Goal: Obtain resource: Download file/media

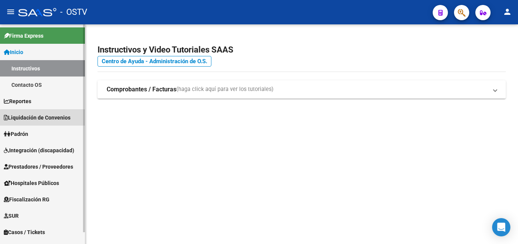
click at [45, 118] on span "Liquidación de Convenios" at bounding box center [37, 117] width 67 height 8
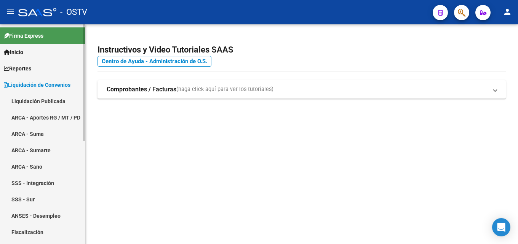
click at [47, 85] on span "Liquidación de Convenios" at bounding box center [37, 85] width 67 height 8
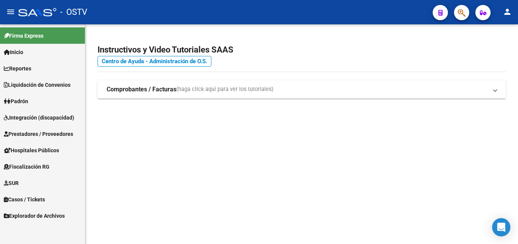
click at [50, 134] on span "Prestadores / Proveedores" at bounding box center [38, 134] width 69 height 8
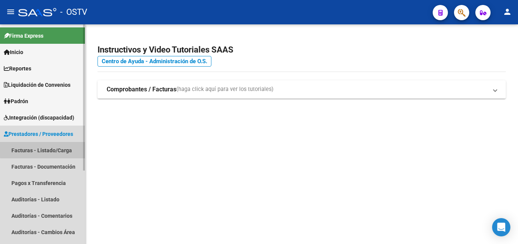
click at [51, 149] on link "Facturas - Listado/Carga" at bounding box center [42, 150] width 85 height 16
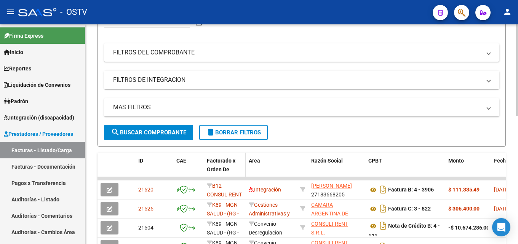
scroll to position [152, 0]
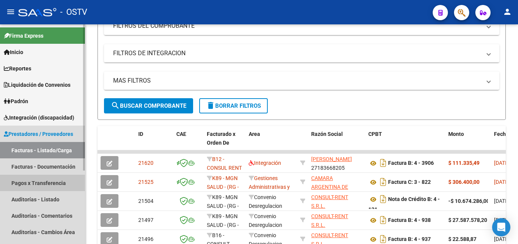
click at [54, 175] on link "Pagos x Transferencia" at bounding box center [42, 183] width 85 height 16
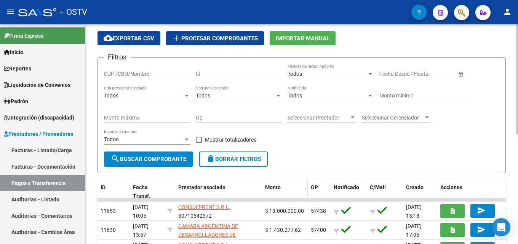
scroll to position [152, 0]
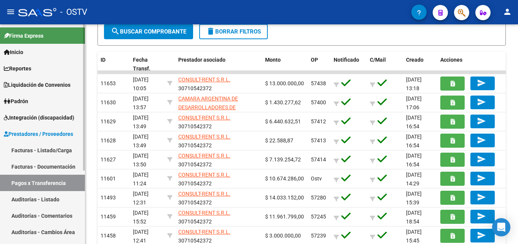
click at [56, 167] on link "Facturas - Documentación" at bounding box center [42, 166] width 85 height 16
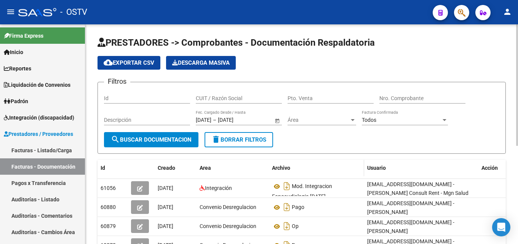
scroll to position [38, 0]
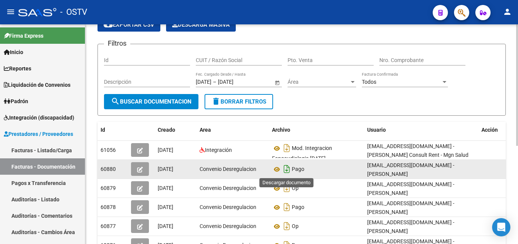
click at [287, 170] on icon "Descargar documento" at bounding box center [287, 169] width 10 height 12
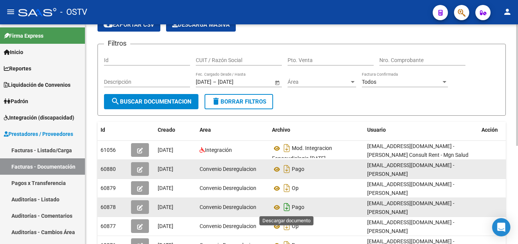
click at [286, 207] on icon "Descargar documento" at bounding box center [287, 207] width 10 height 12
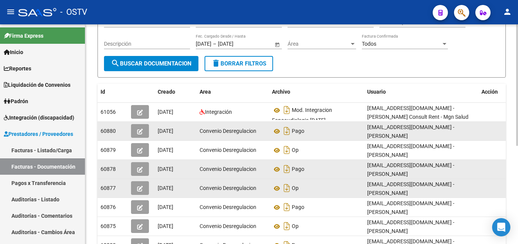
scroll to position [114, 0]
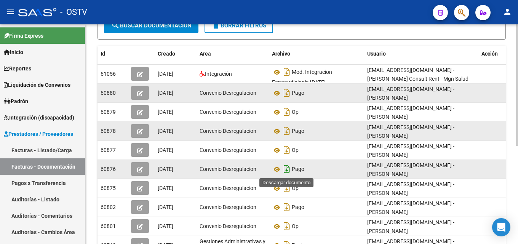
click at [289, 172] on icon "Descargar documento" at bounding box center [287, 169] width 10 height 12
click at [298, 30] on form "Filtros Id CUIT / Razón Social Pto. Venta Nro. Comprobante Descripción [DATE] […" at bounding box center [301, 4] width 408 height 72
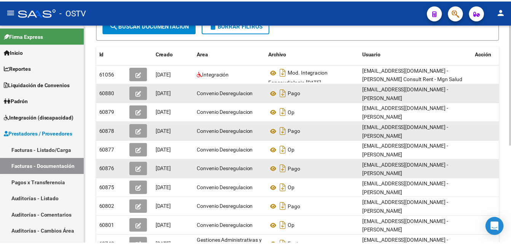
scroll to position [0, 0]
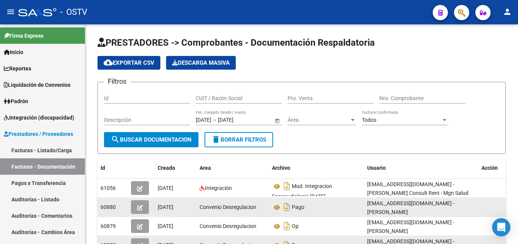
click at [505, 11] on mat-icon "person" at bounding box center [507, 11] width 9 height 9
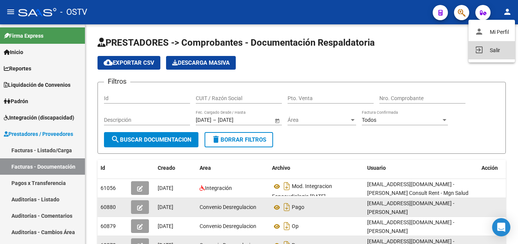
click at [488, 49] on button "exit_to_app Salir" at bounding box center [491, 50] width 46 height 18
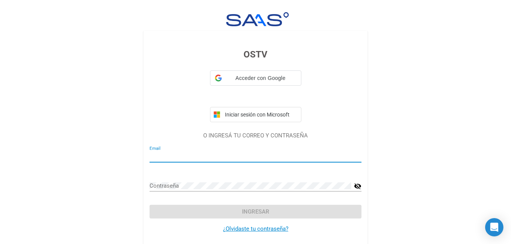
type input "[EMAIL_ADDRESS][DOMAIN_NAME]"
